Goal: Find specific page/section

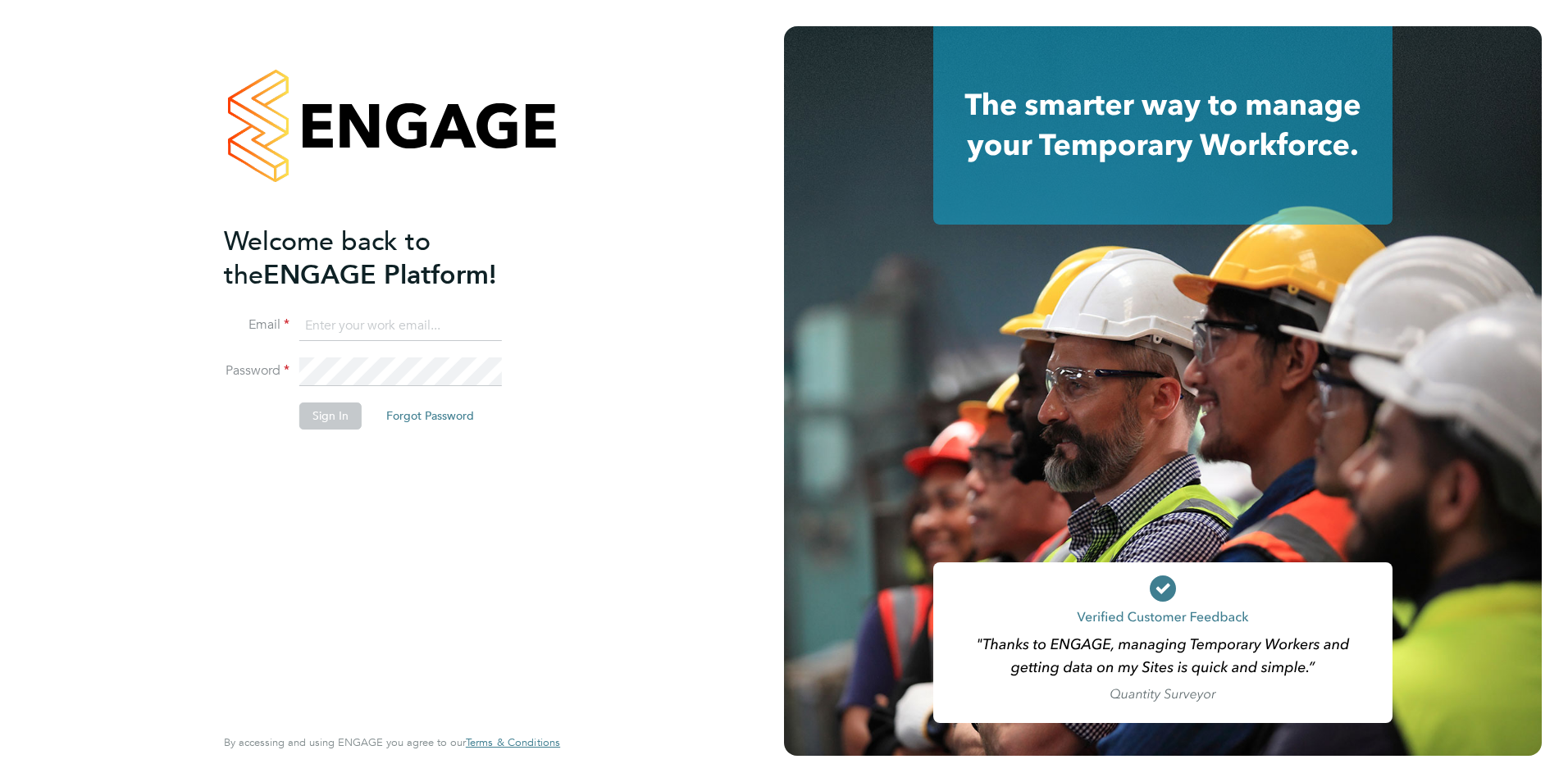
type input "[PERSON_NAME][EMAIL_ADDRESS][DOMAIN_NAME]"
click at [319, 413] on button "Sign In" at bounding box center [330, 416] width 62 height 26
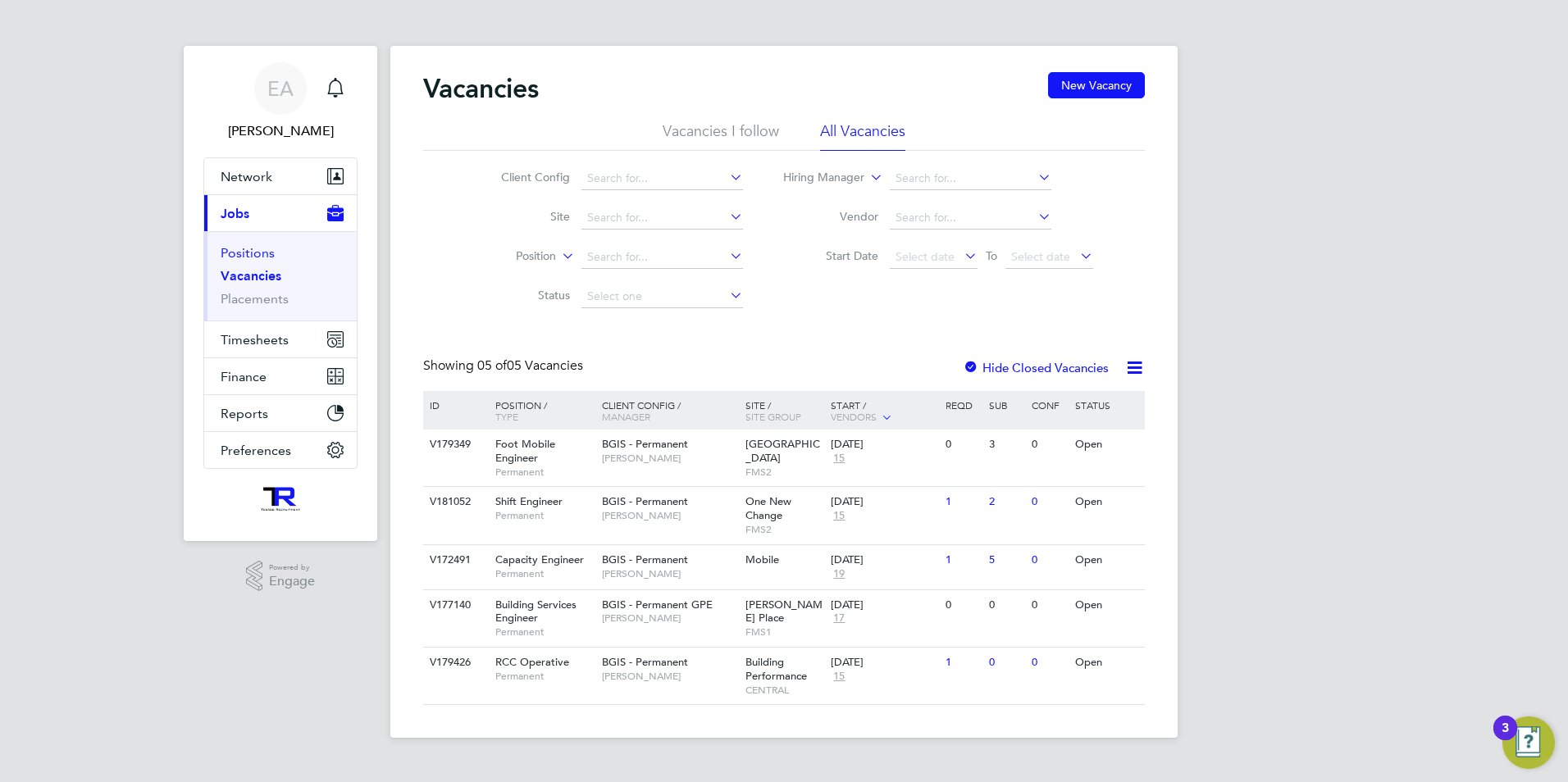
click at [249, 246] on link "Positions" at bounding box center [248, 252] width 54 height 15
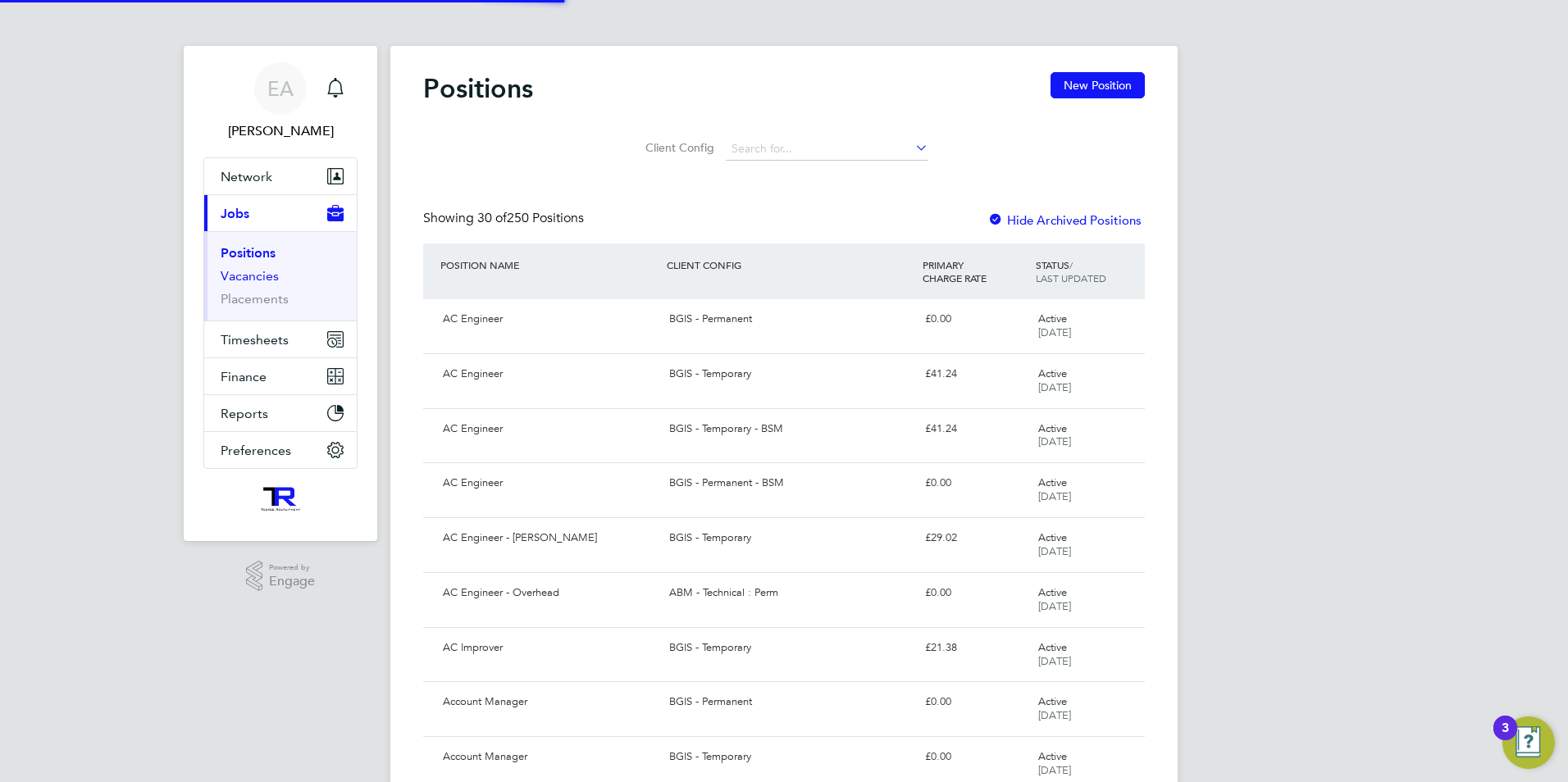
click at [241, 277] on link "Vacancies" at bounding box center [250, 275] width 59 height 15
